Goal: Task Accomplishment & Management: Use online tool/utility

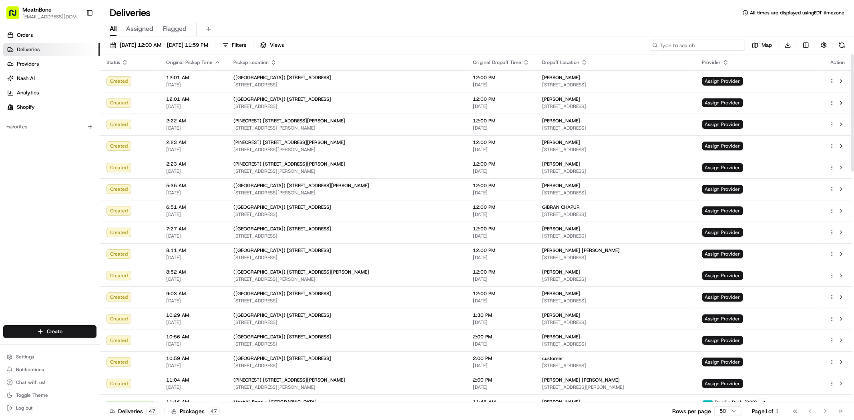
click at [709, 44] on input at bounding box center [697, 45] width 96 height 11
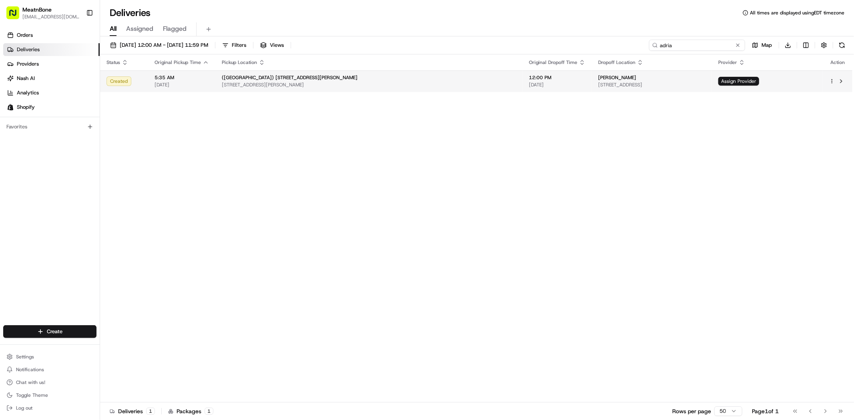
type input "adria"
click at [832, 81] on html "MeatnBone dnguyen@meatnbone.com Toggle Sidebar Orders Deliveries Providers Nash…" at bounding box center [427, 210] width 854 height 420
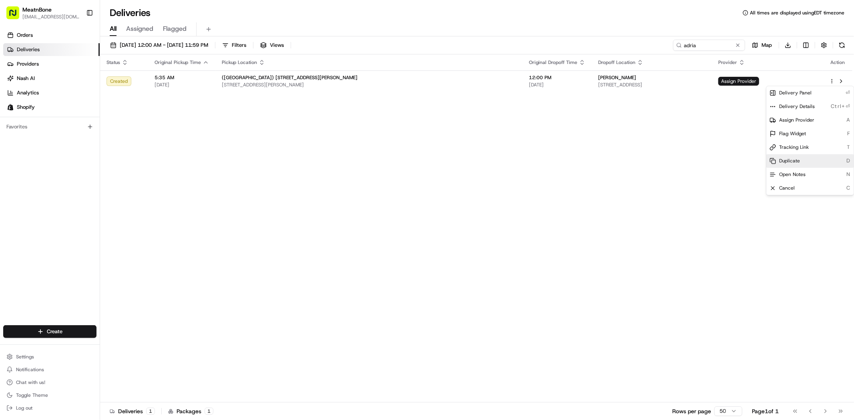
click at [800, 160] on div "Duplicate D" at bounding box center [809, 161] width 87 height 14
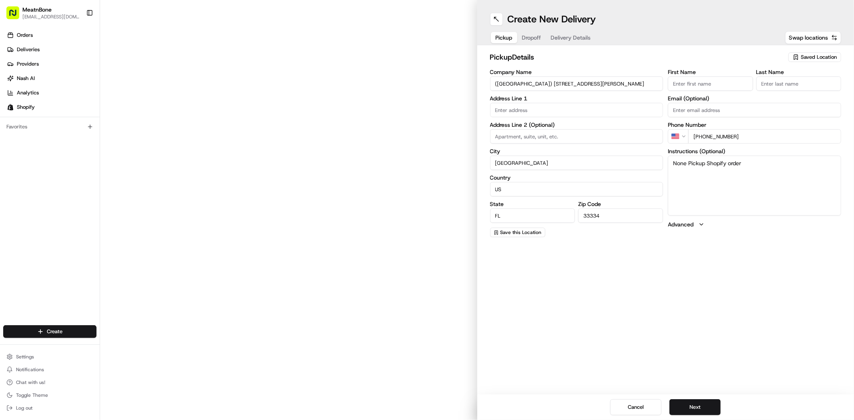
type input "[STREET_ADDRESS][PERSON_NAME]"
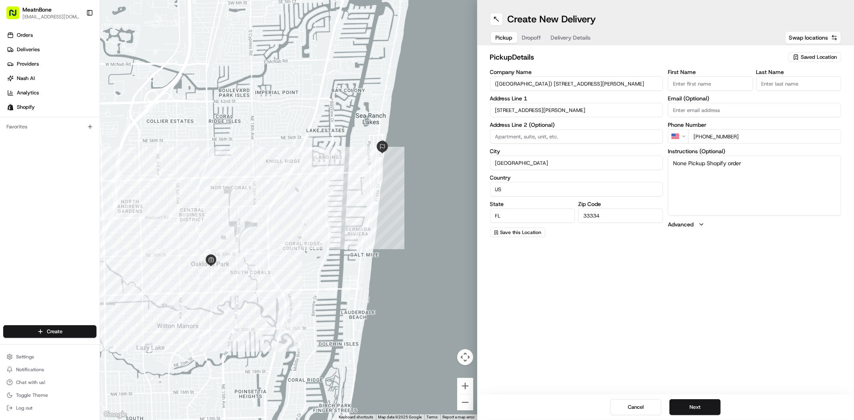
click at [822, 62] on div "Saved Location" at bounding box center [814, 57] width 53 height 10
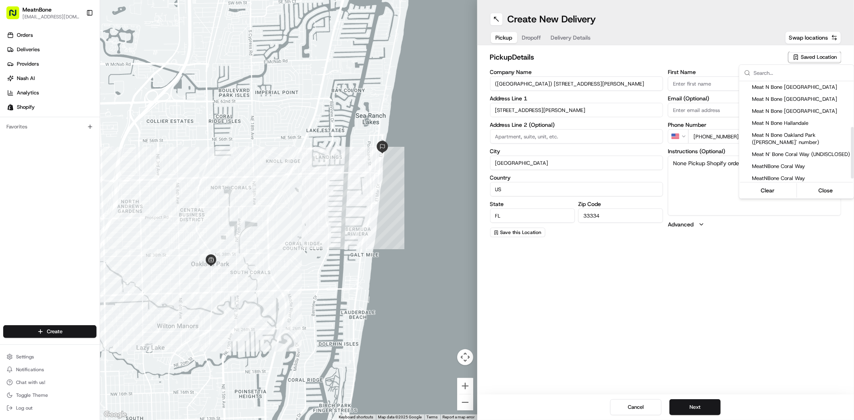
scroll to position [89, 0]
click at [805, 129] on span "Meat N Bone Oakland Park ([PERSON_NAME]' number)" at bounding box center [801, 136] width 98 height 14
type input "Meat N Bone Oakland Park ([PERSON_NAME]' number)"
type input "[STREET_ADDRESS][PERSON_NAME]"
type input "[PHONE_NUMBER]"
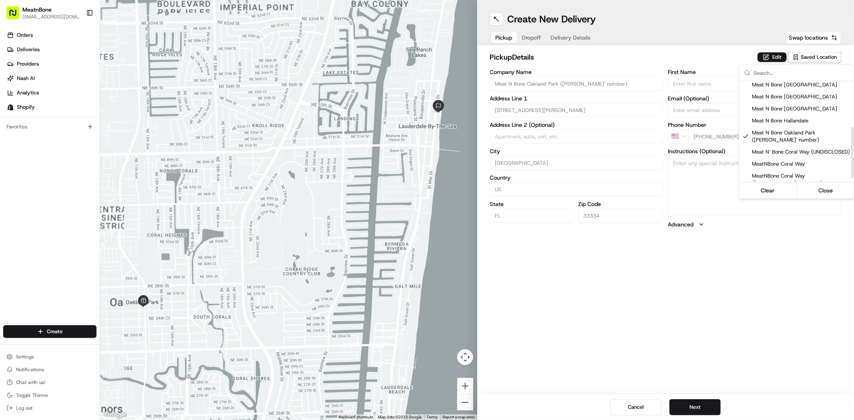
drag, startPoint x: 747, startPoint y: 278, endPoint x: 733, endPoint y: 307, distance: 31.9
click at [747, 279] on html "MeatnBone [EMAIL_ADDRESS][DOMAIN_NAME] Toggle Sidebar Orders Deliveries Provide…" at bounding box center [427, 210] width 854 height 420
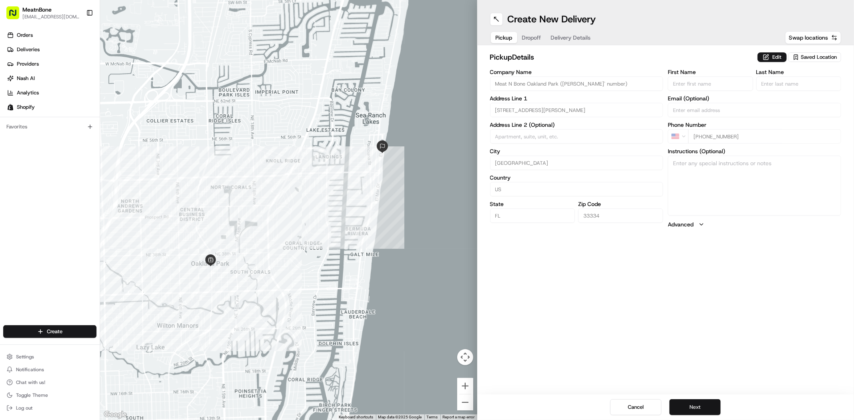
click at [703, 405] on button "Next" at bounding box center [694, 407] width 51 height 16
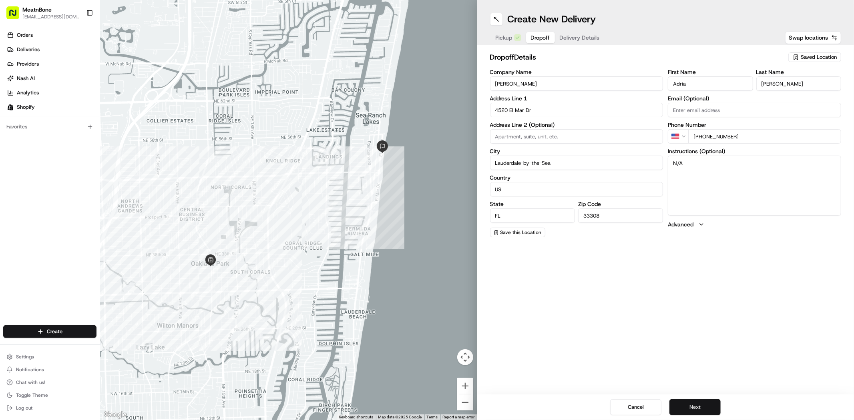
click at [693, 408] on button "Next" at bounding box center [694, 407] width 51 height 16
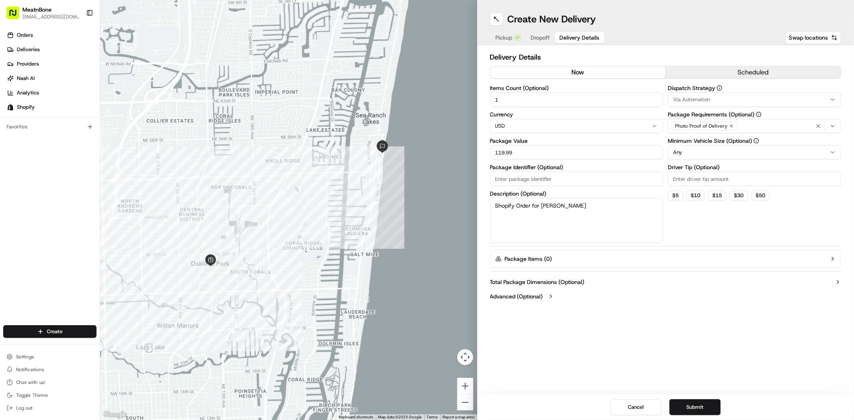
click at [561, 158] on input "119.99" at bounding box center [576, 152] width 173 height 14
type input "240.00"
click at [602, 229] on textarea "Shopify Order for [PERSON_NAME]" at bounding box center [576, 220] width 173 height 45
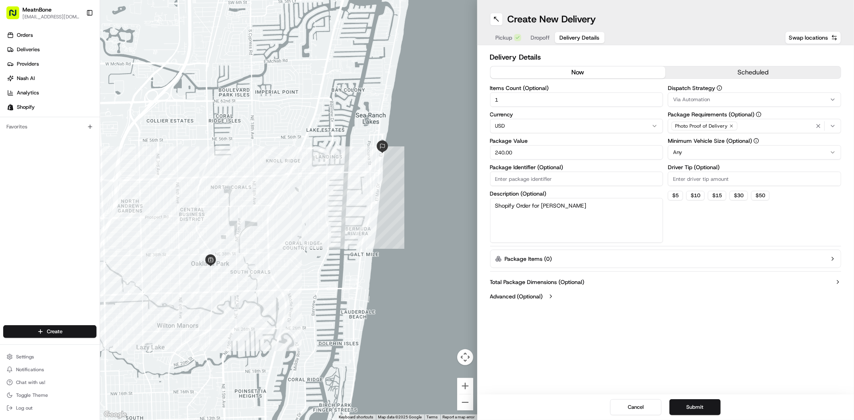
click at [602, 229] on textarea "Shopify Order for [PERSON_NAME]" at bounding box center [576, 220] width 173 height 45
type textarea "Meat"
click at [700, 403] on button "Submit" at bounding box center [694, 407] width 51 height 16
